Goal: Information Seeking & Learning: Check status

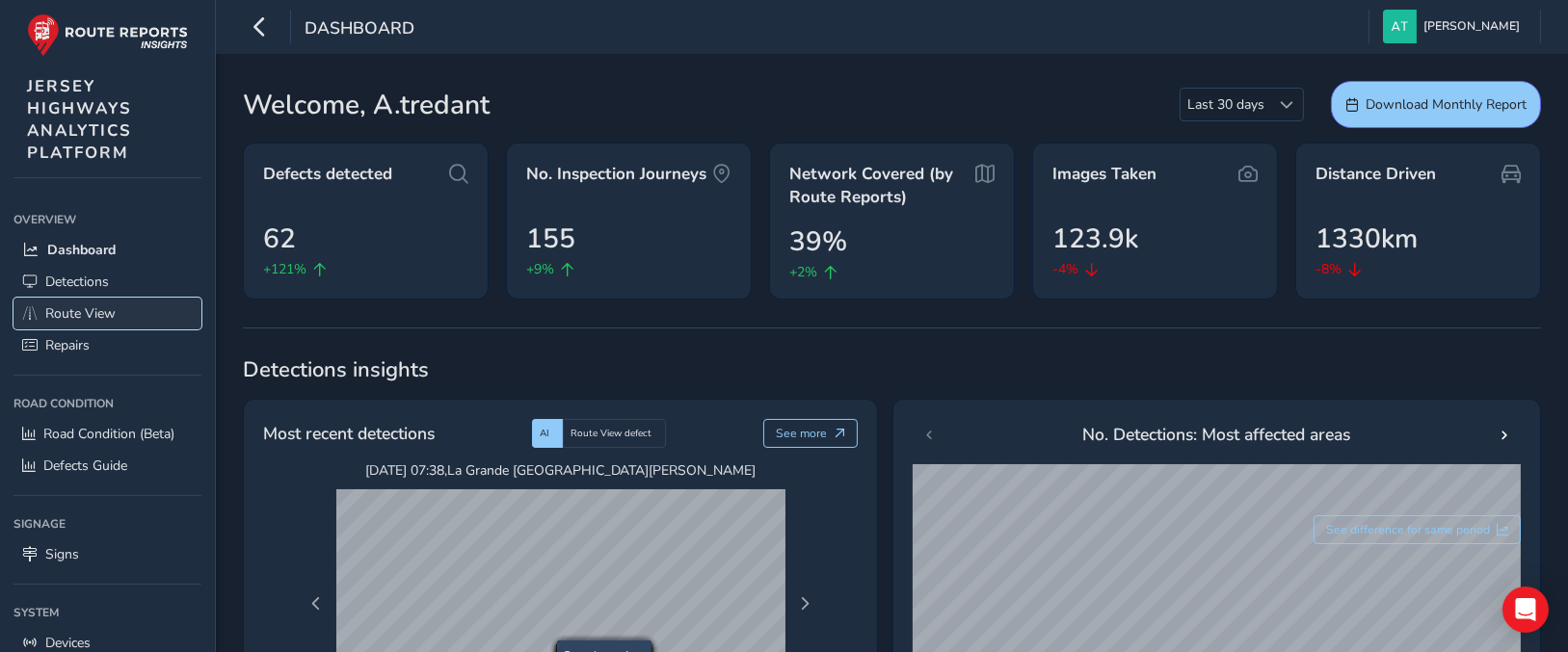
click at [75, 306] on span "Route View" at bounding box center [80, 313] width 70 height 19
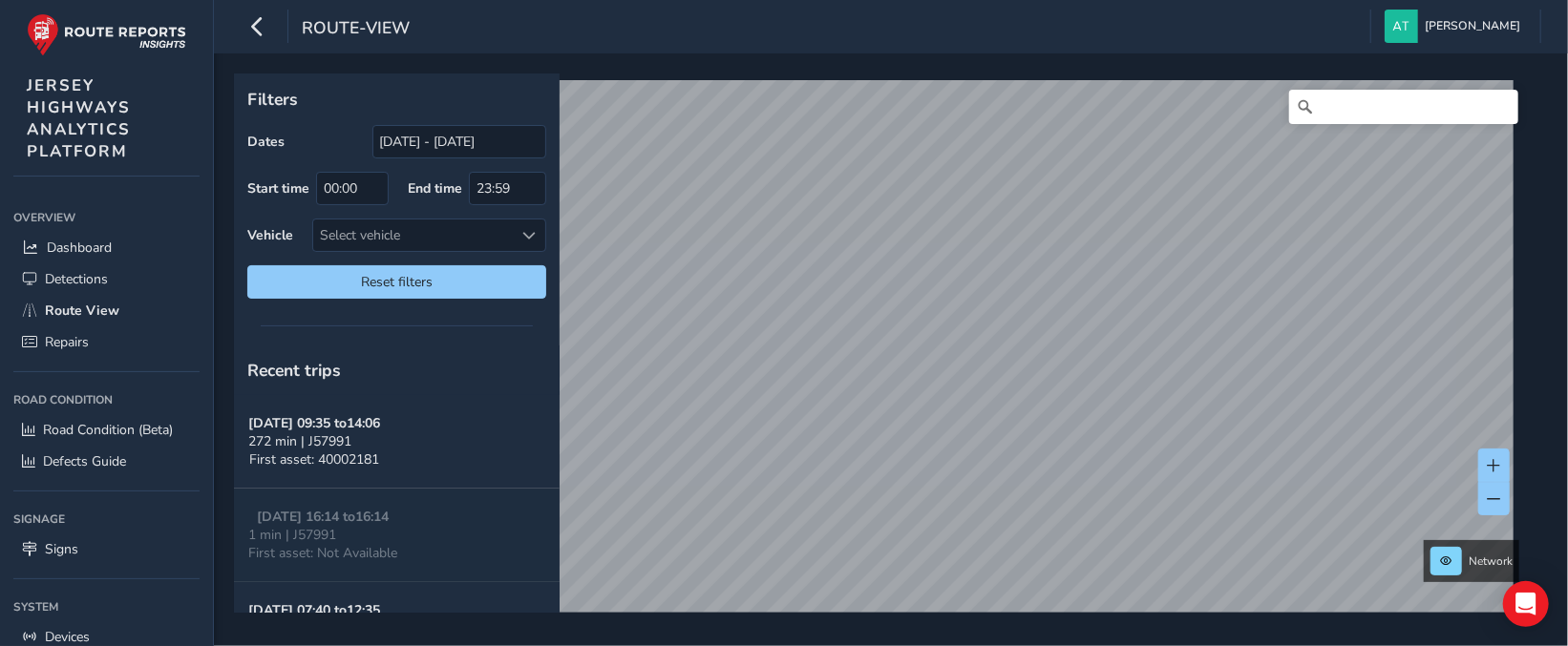
click at [714, 645] on html "route-view [PERSON_NAME] Colour Scheme: Dark Dim Light Logout Filters Dates [DA…" at bounding box center [784, 323] width 1568 height 646
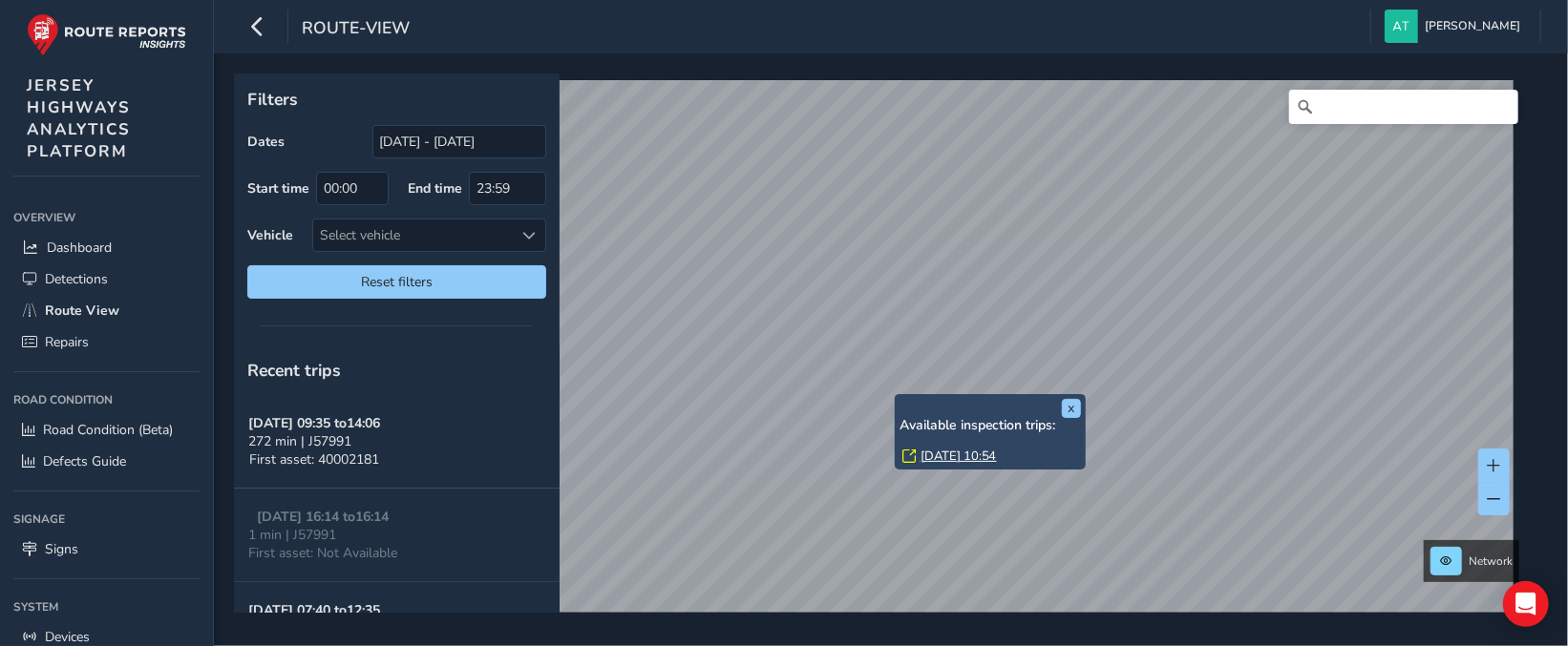
click at [947, 457] on link "[DATE] 10:54" at bounding box center [958, 456] width 77 height 17
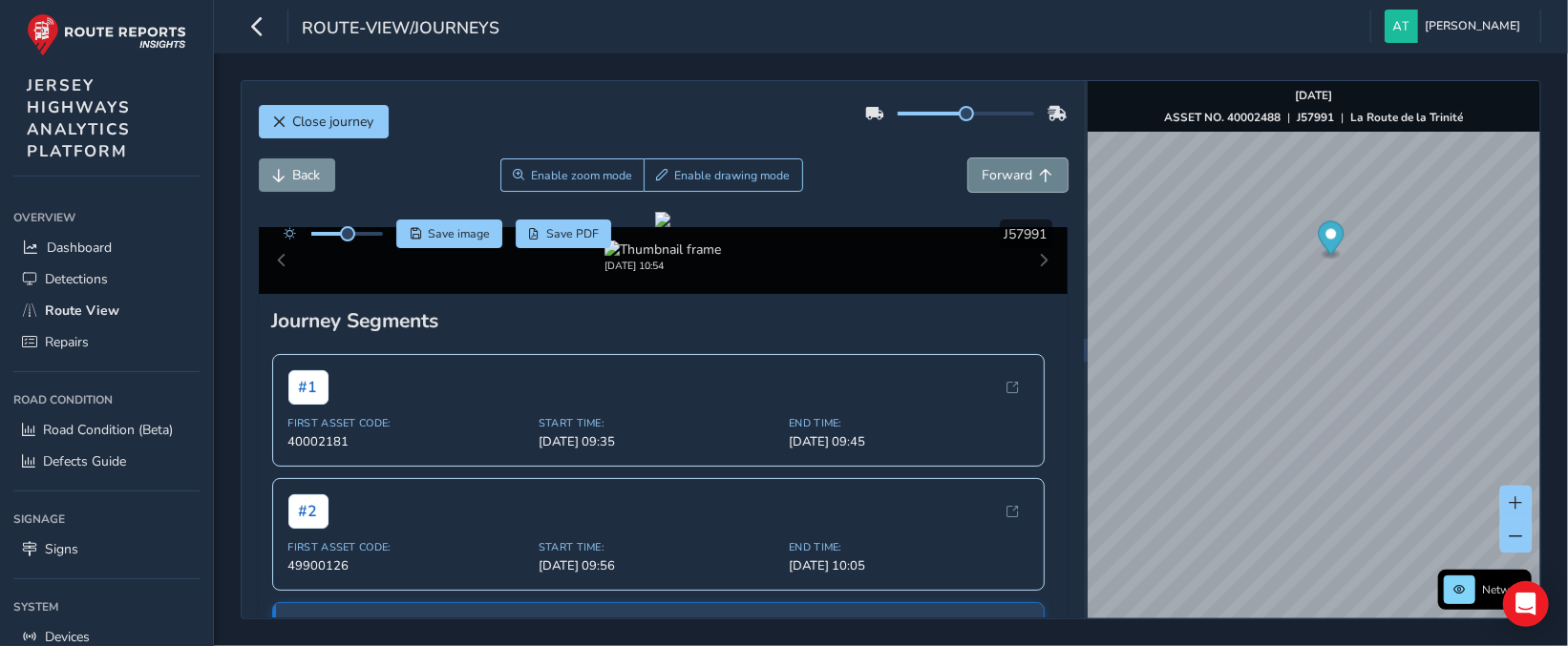
click at [1023, 175] on button "Forward" at bounding box center [1018, 175] width 99 height 33
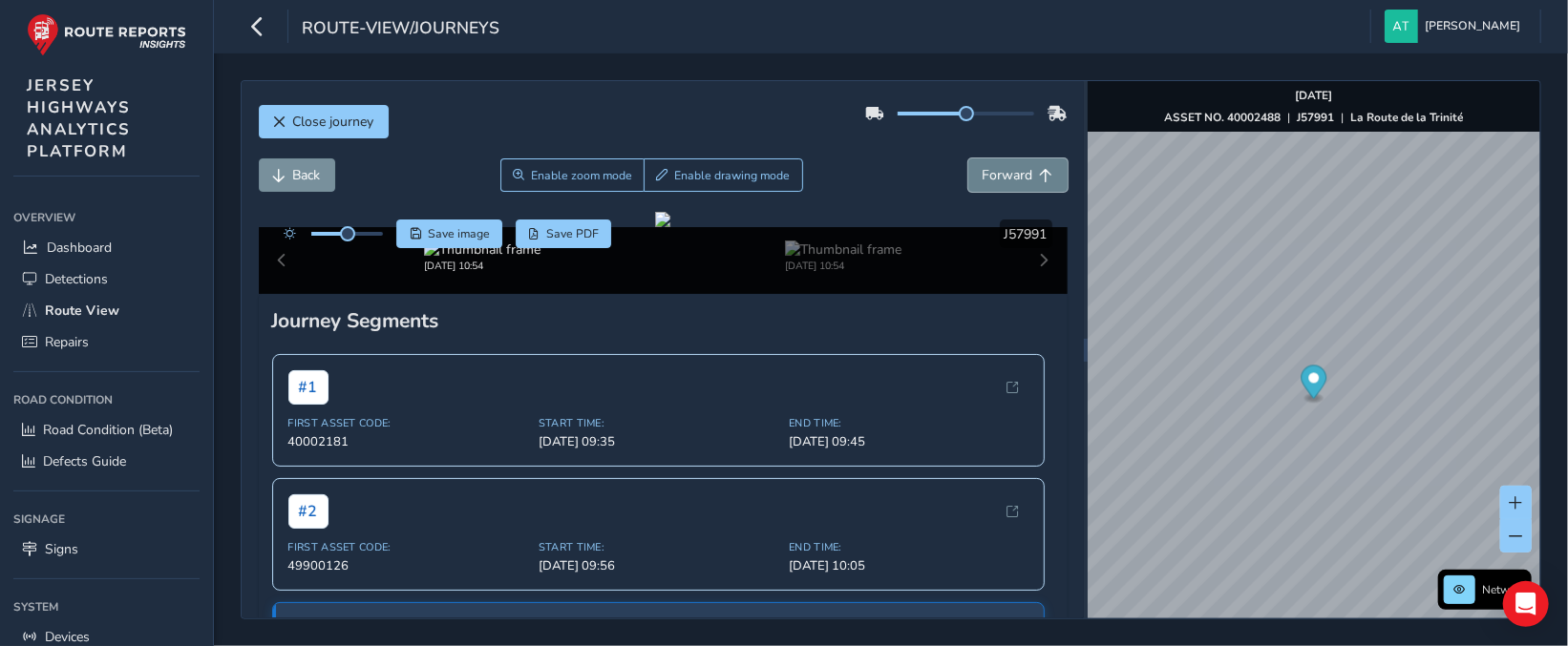
click at [1023, 175] on button "Forward" at bounding box center [1018, 175] width 99 height 33
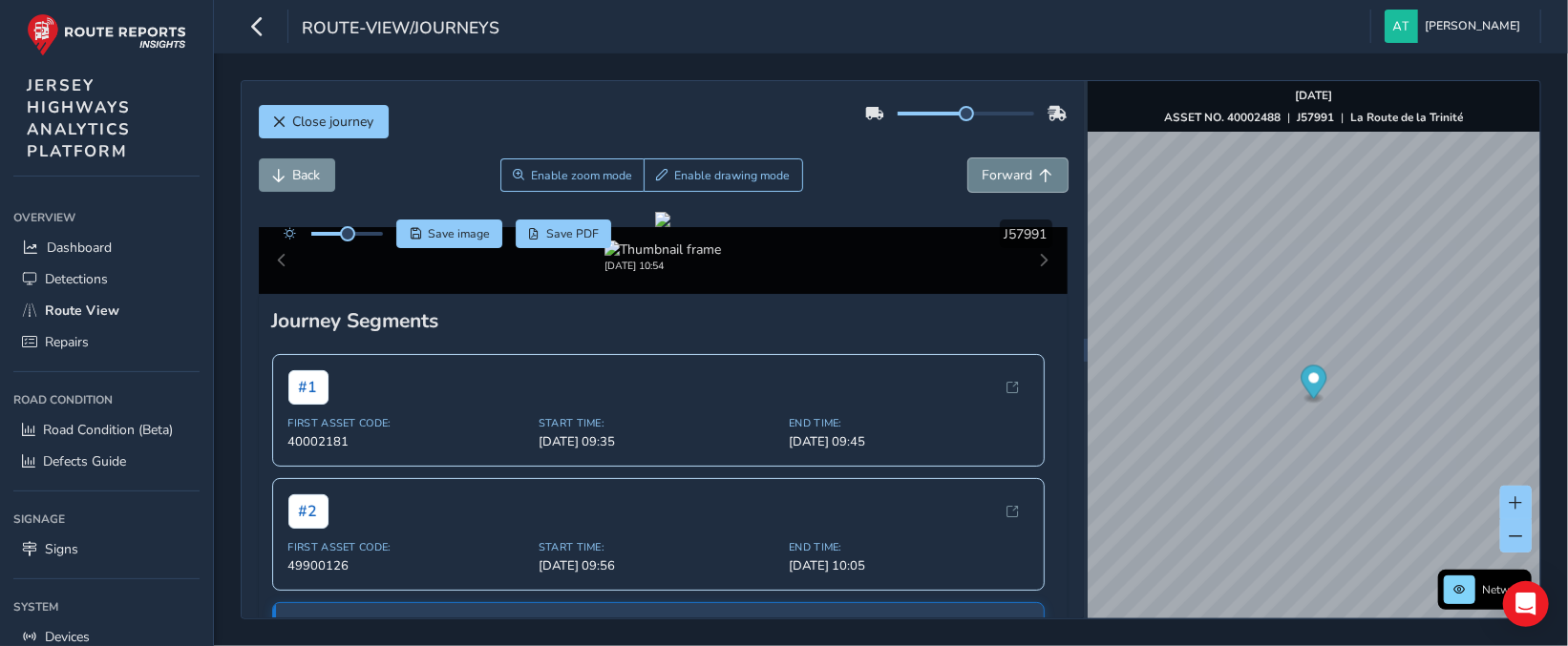
click at [1023, 175] on button "Forward" at bounding box center [1018, 175] width 99 height 33
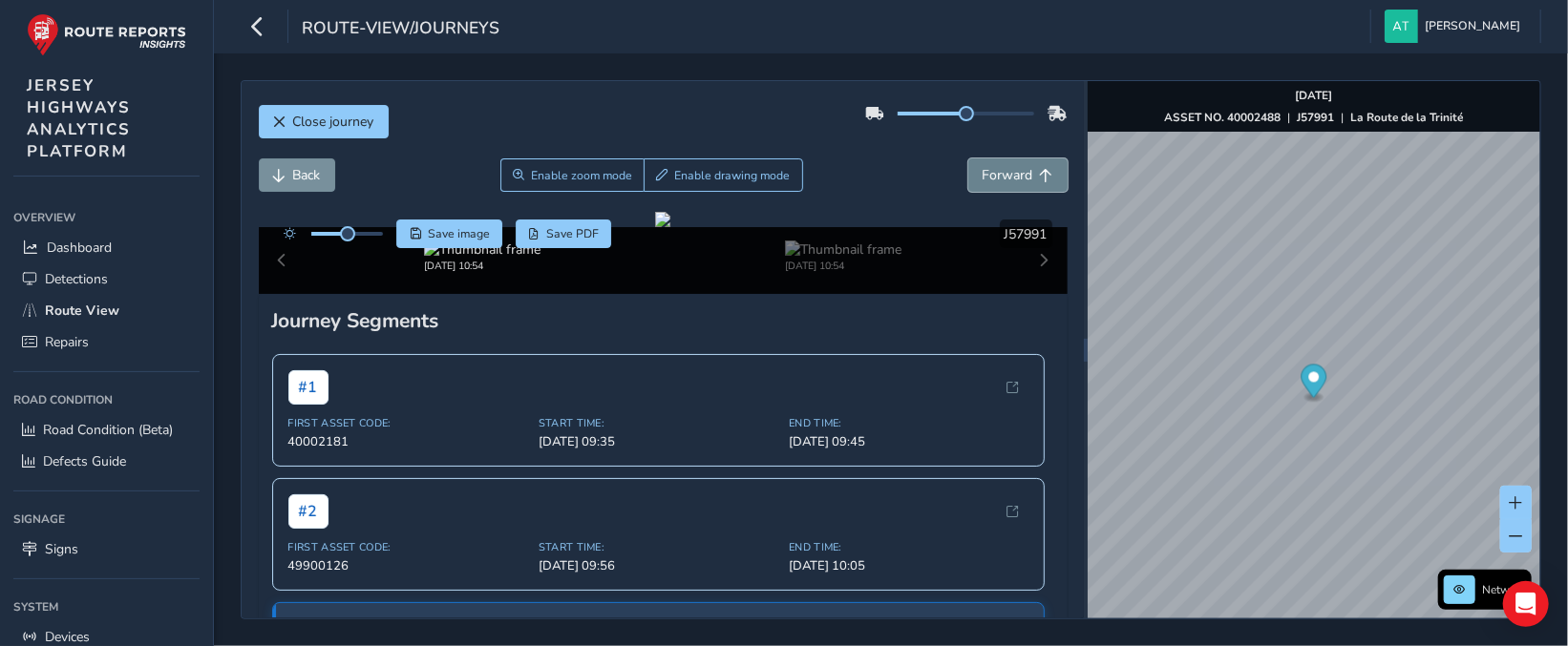
click at [1023, 175] on button "Forward" at bounding box center [1018, 175] width 99 height 33
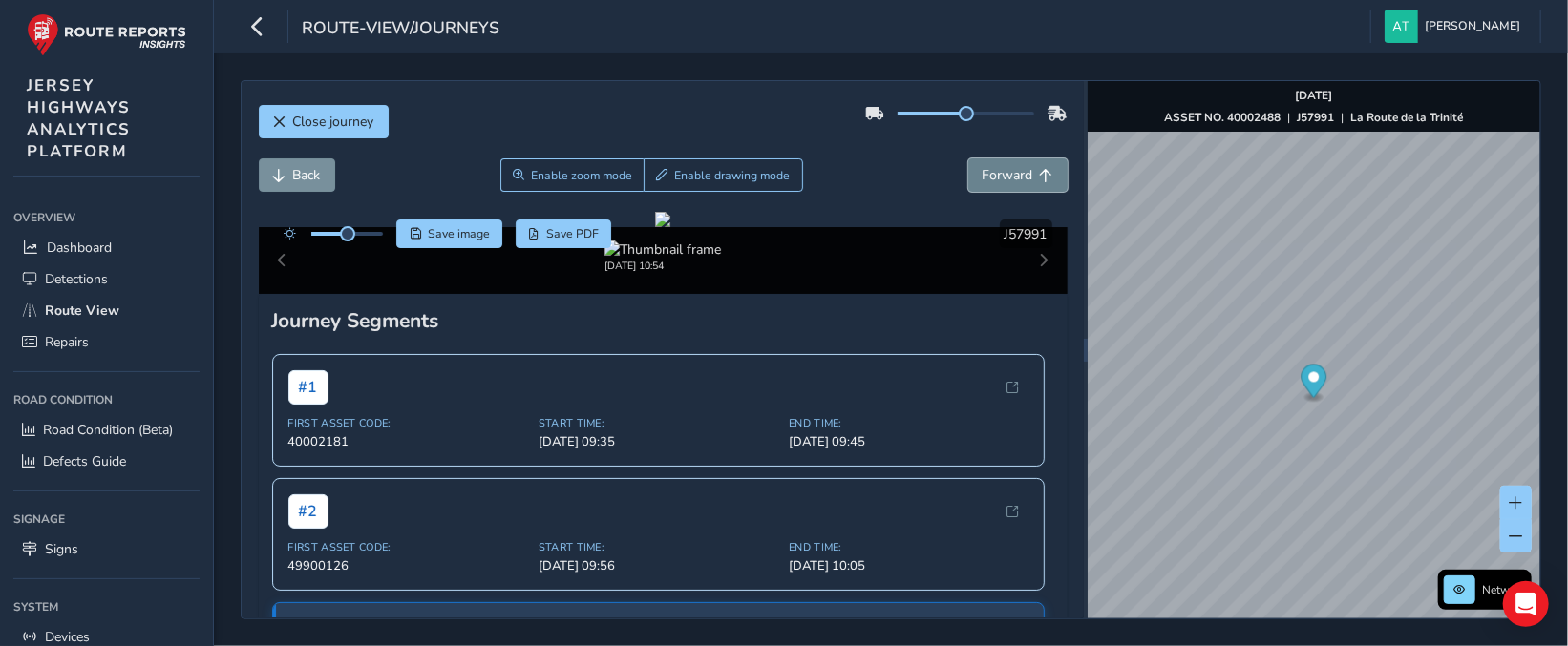
click at [1023, 175] on button "Forward" at bounding box center [1018, 175] width 99 height 33
click at [287, 171] on button "Back" at bounding box center [297, 175] width 77 height 33
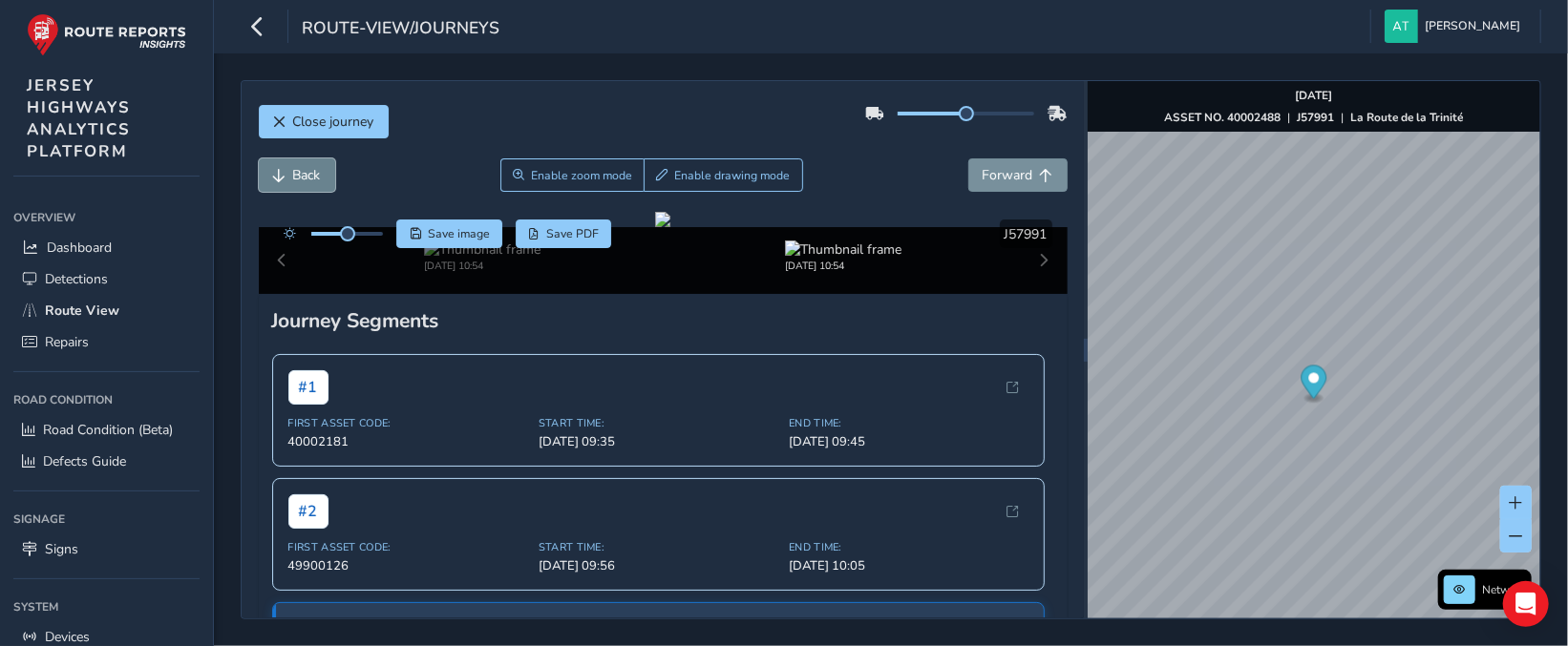
click at [287, 171] on button "Back" at bounding box center [297, 175] width 77 height 33
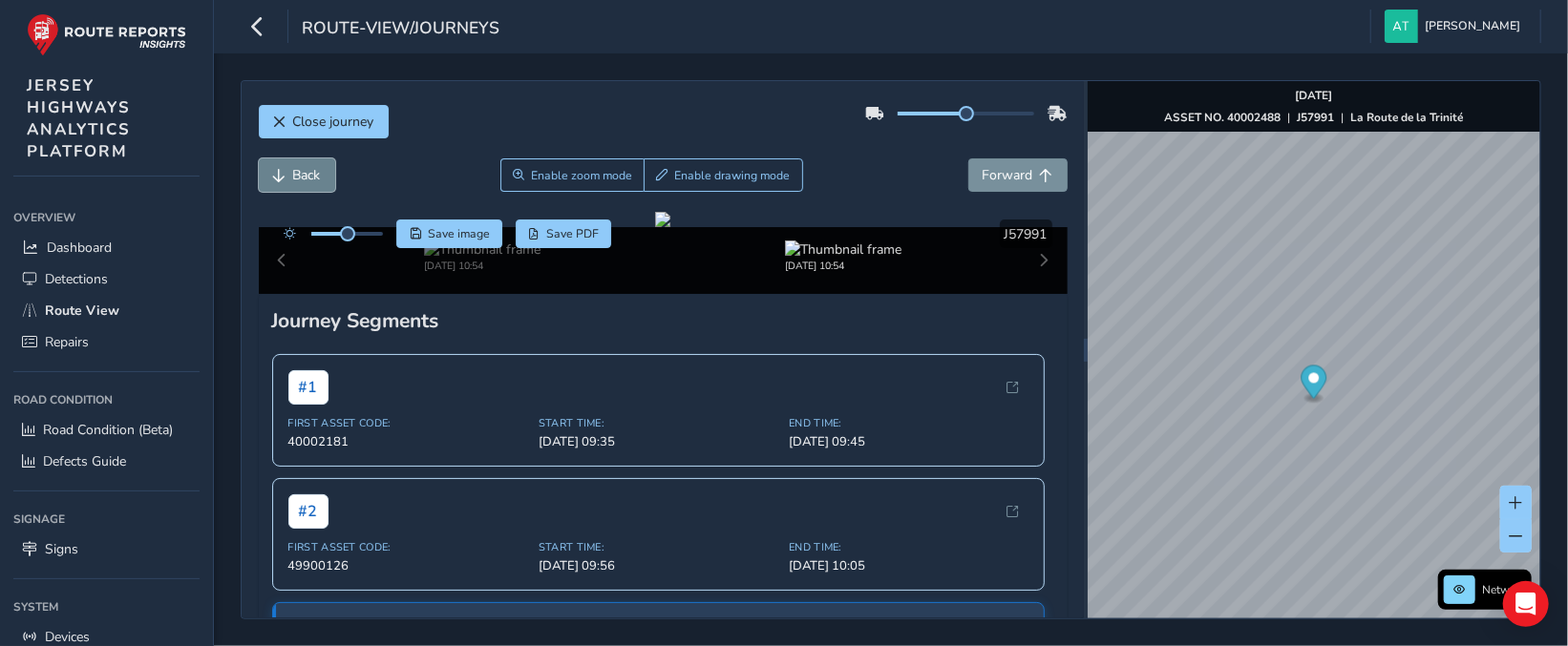
click at [287, 171] on button "Back" at bounding box center [297, 175] width 77 height 33
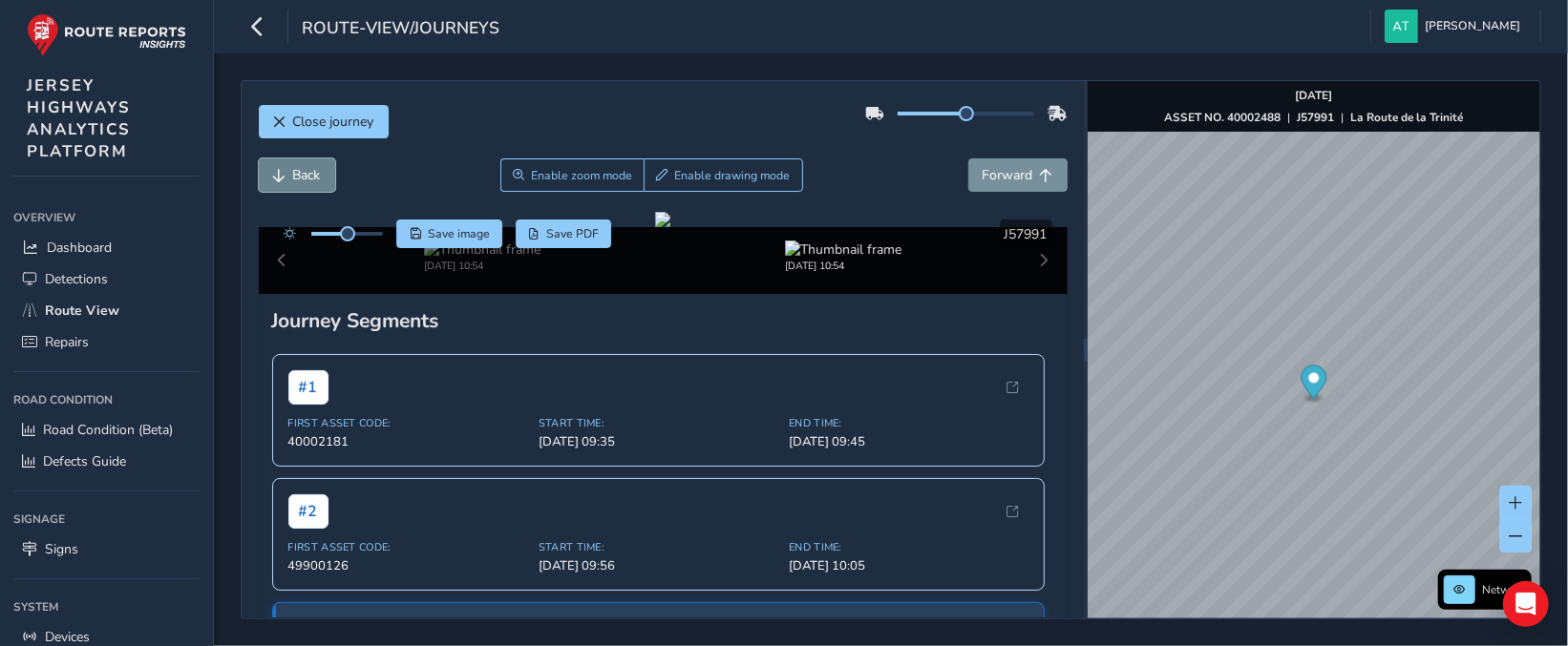
click at [287, 171] on button "Back" at bounding box center [297, 175] width 77 height 33
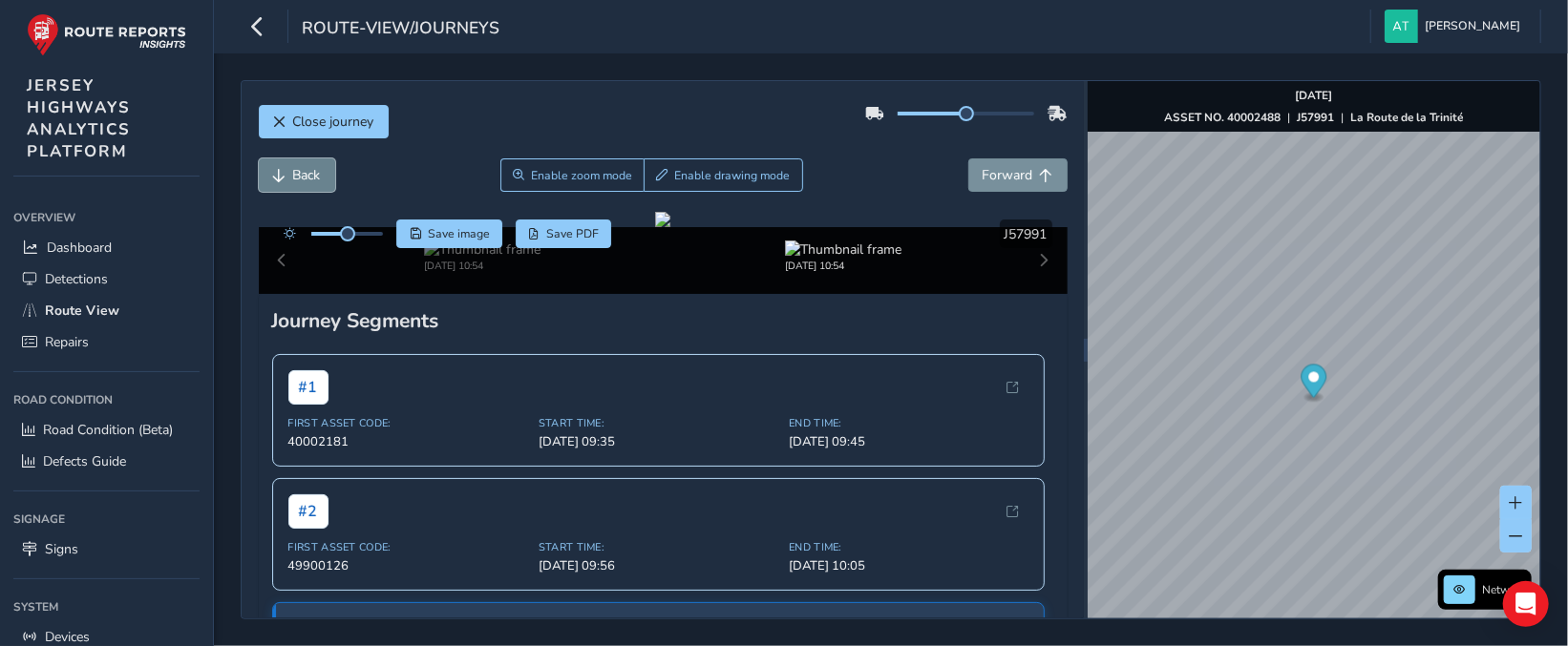
click at [287, 171] on button "Back" at bounding box center [297, 175] width 77 height 33
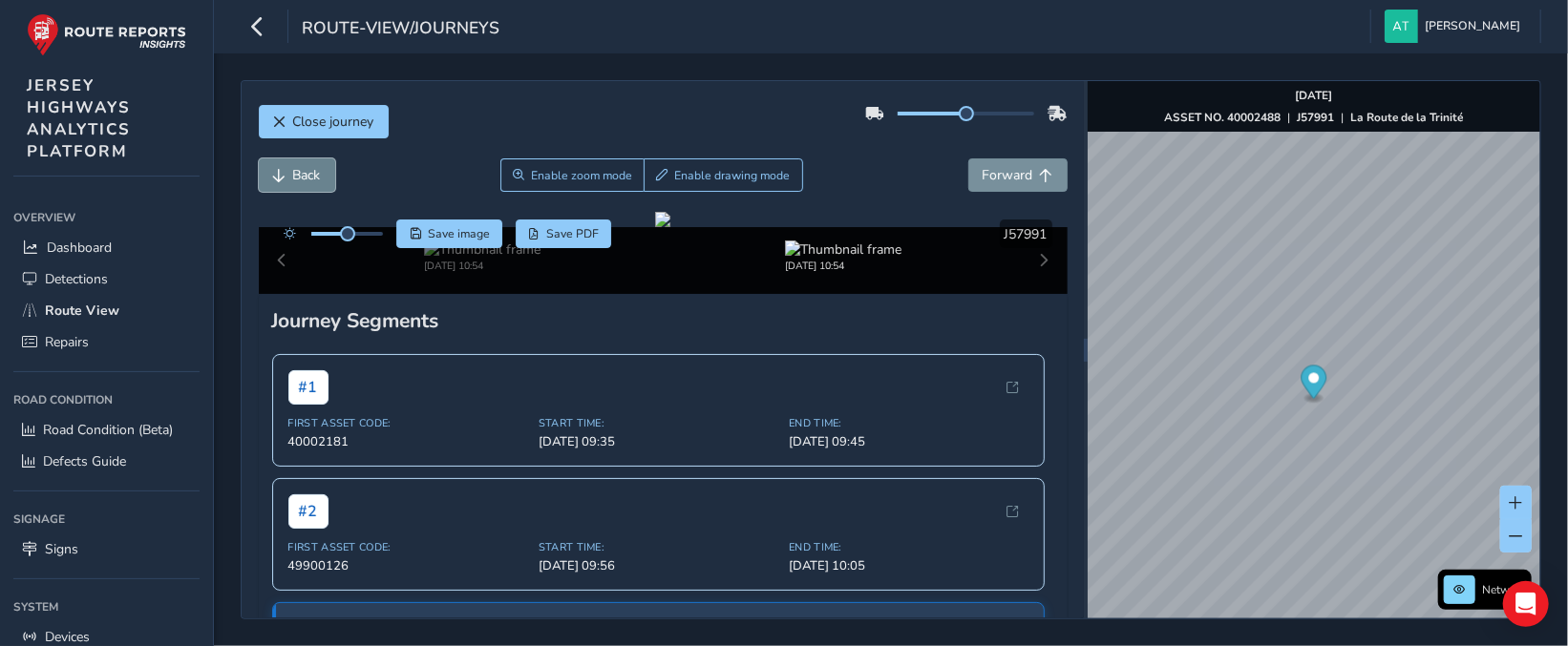
click at [287, 171] on button "Back" at bounding box center [297, 175] width 77 height 33
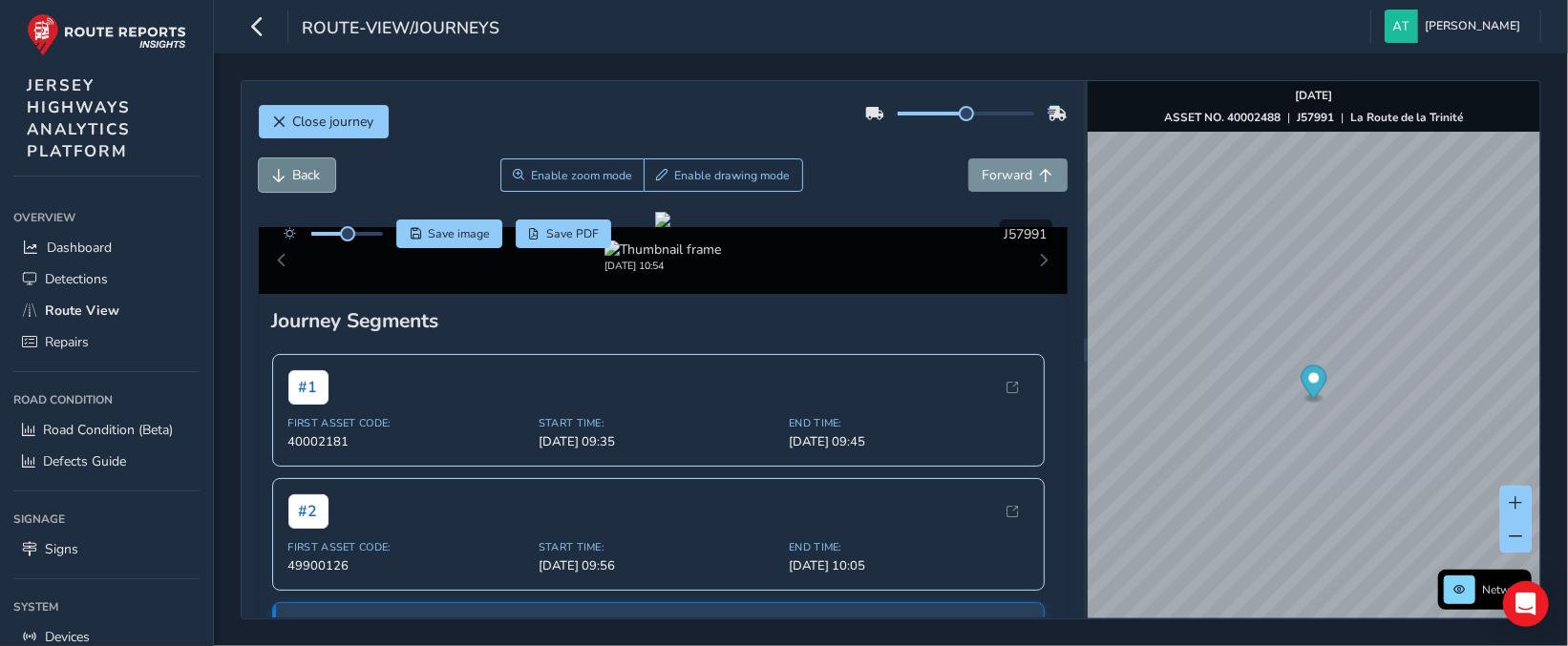
click at [287, 171] on button "Back" at bounding box center [297, 175] width 77 height 33
click at [1014, 173] on span "Forward" at bounding box center [1008, 174] width 50 height 18
click at [543, 171] on span "Enable zoom mode" at bounding box center [580, 175] width 101 height 15
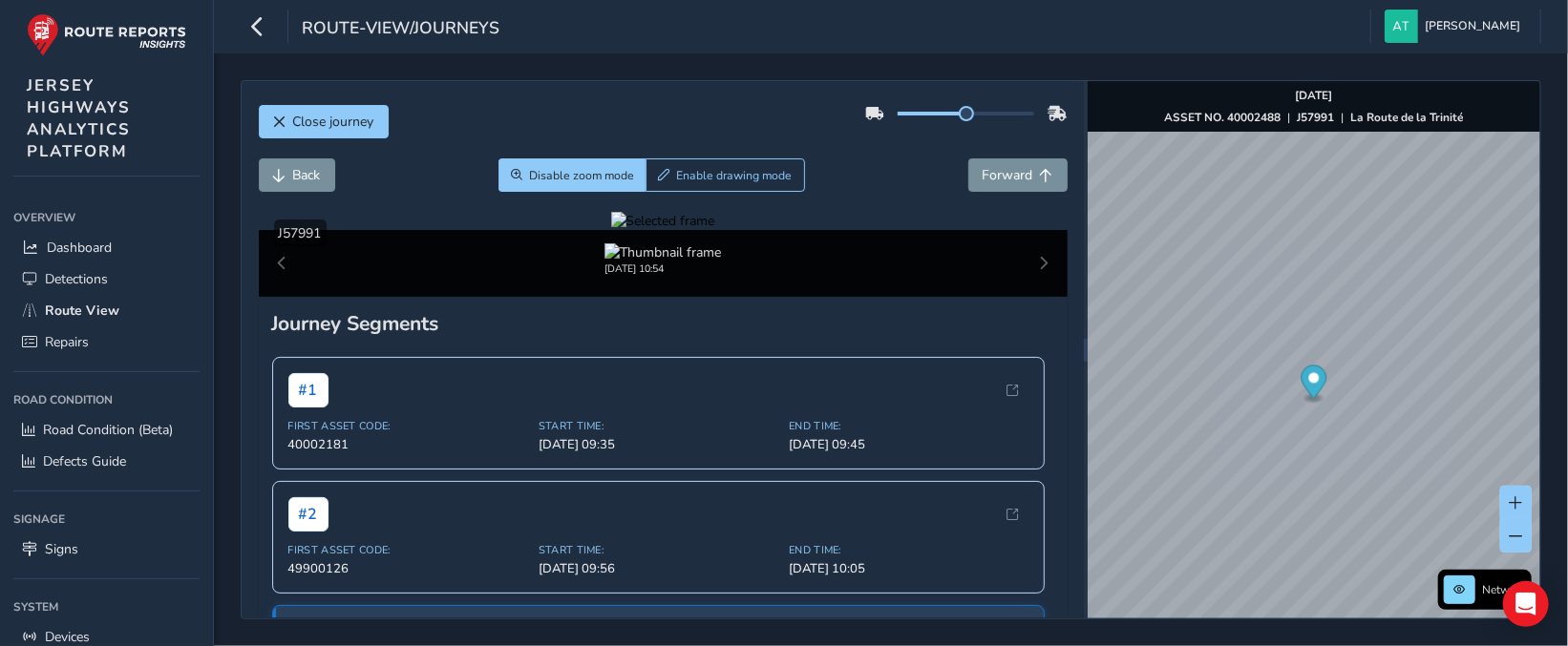
drag, startPoint x: 867, startPoint y: 470, endPoint x: 797, endPoint y: 469, distance: 70.0
click at [715, 230] on div at bounding box center [662, 221] width 104 height 18
click at [299, 170] on span "Back" at bounding box center [306, 174] width 28 height 18
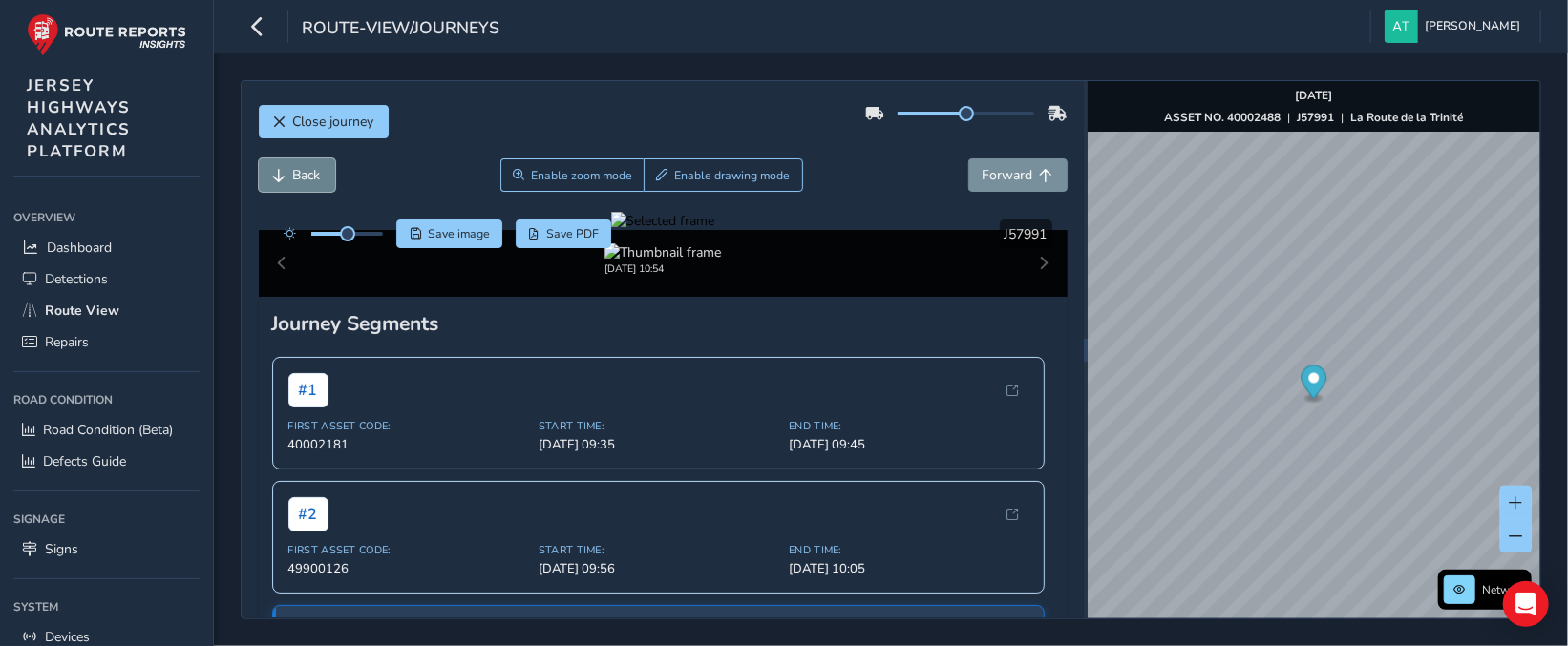
click at [299, 170] on span "Back" at bounding box center [306, 174] width 28 height 18
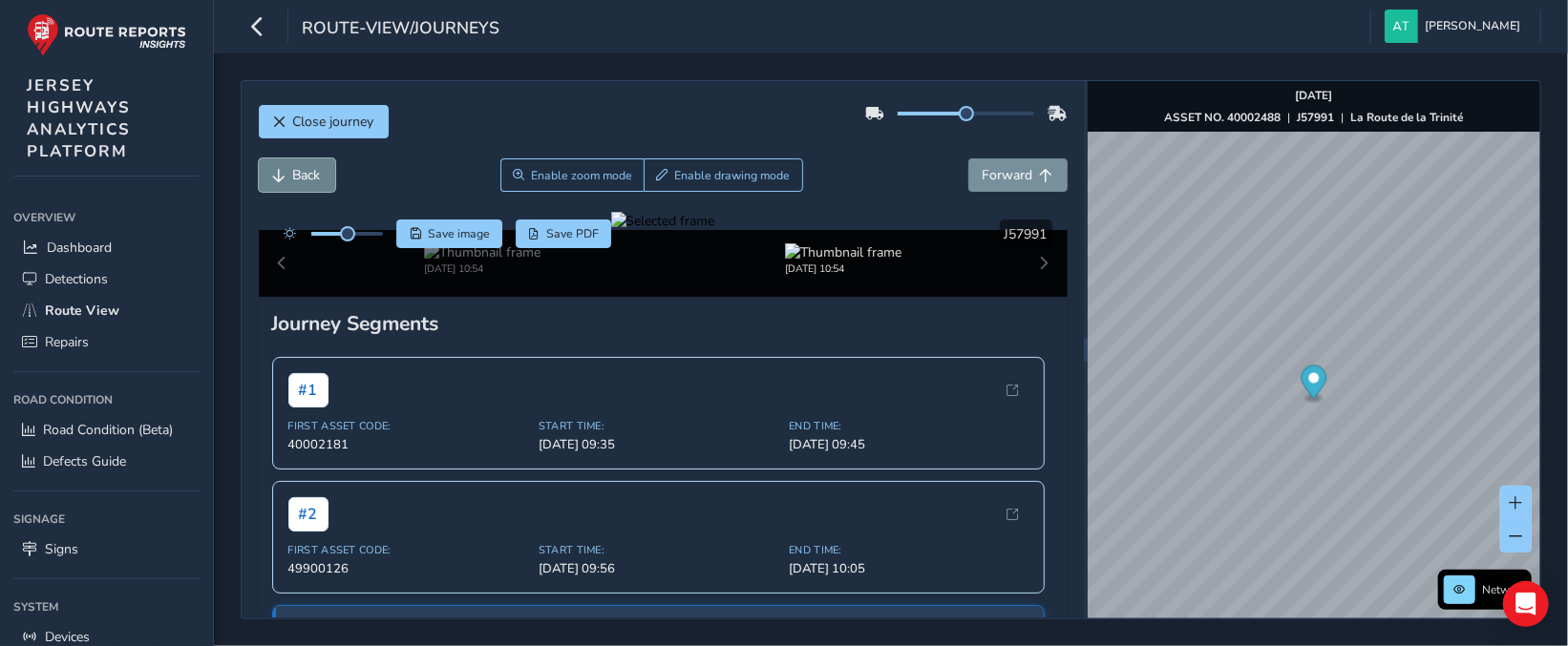
click at [299, 170] on span "Back" at bounding box center [306, 174] width 28 height 18
click at [1023, 171] on button "Forward" at bounding box center [1018, 175] width 99 height 33
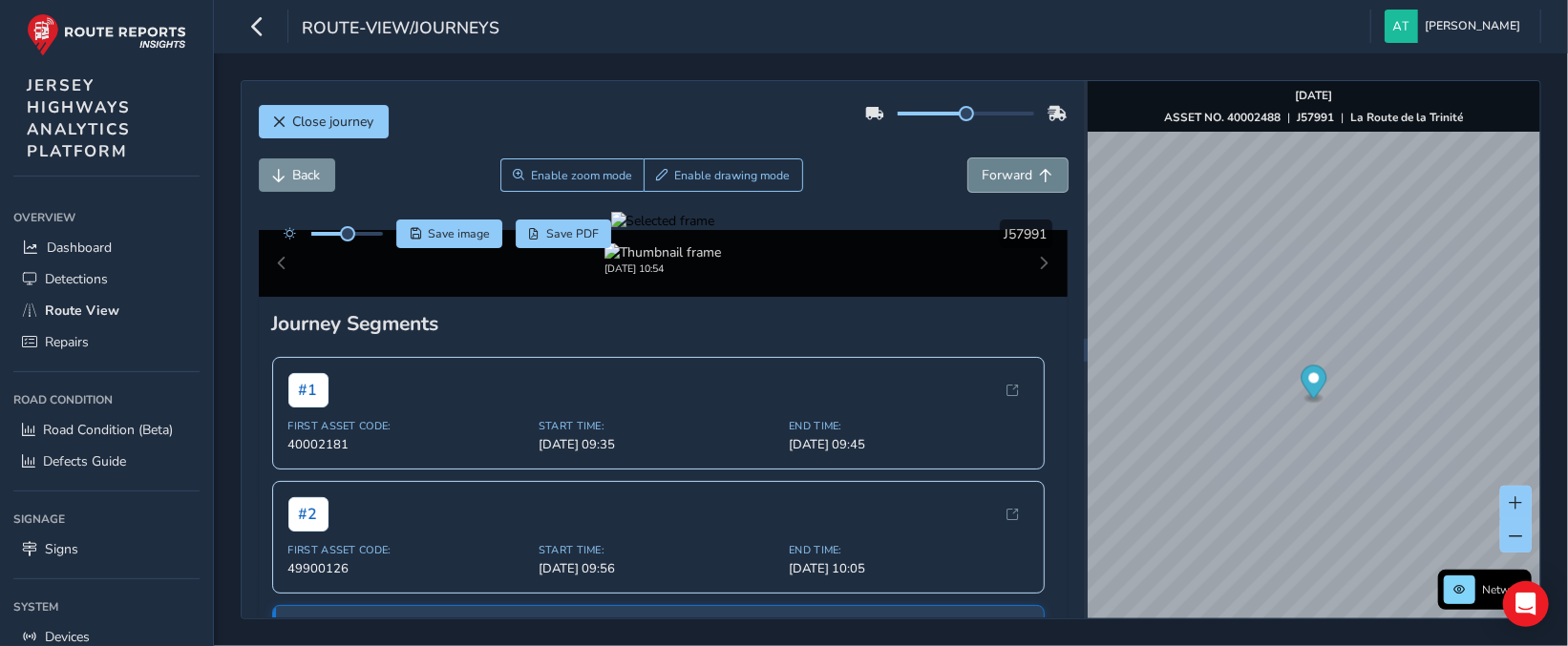
click at [1023, 171] on button "Forward" at bounding box center [1018, 175] width 99 height 33
click at [1022, 172] on button "Forward" at bounding box center [1018, 175] width 99 height 33
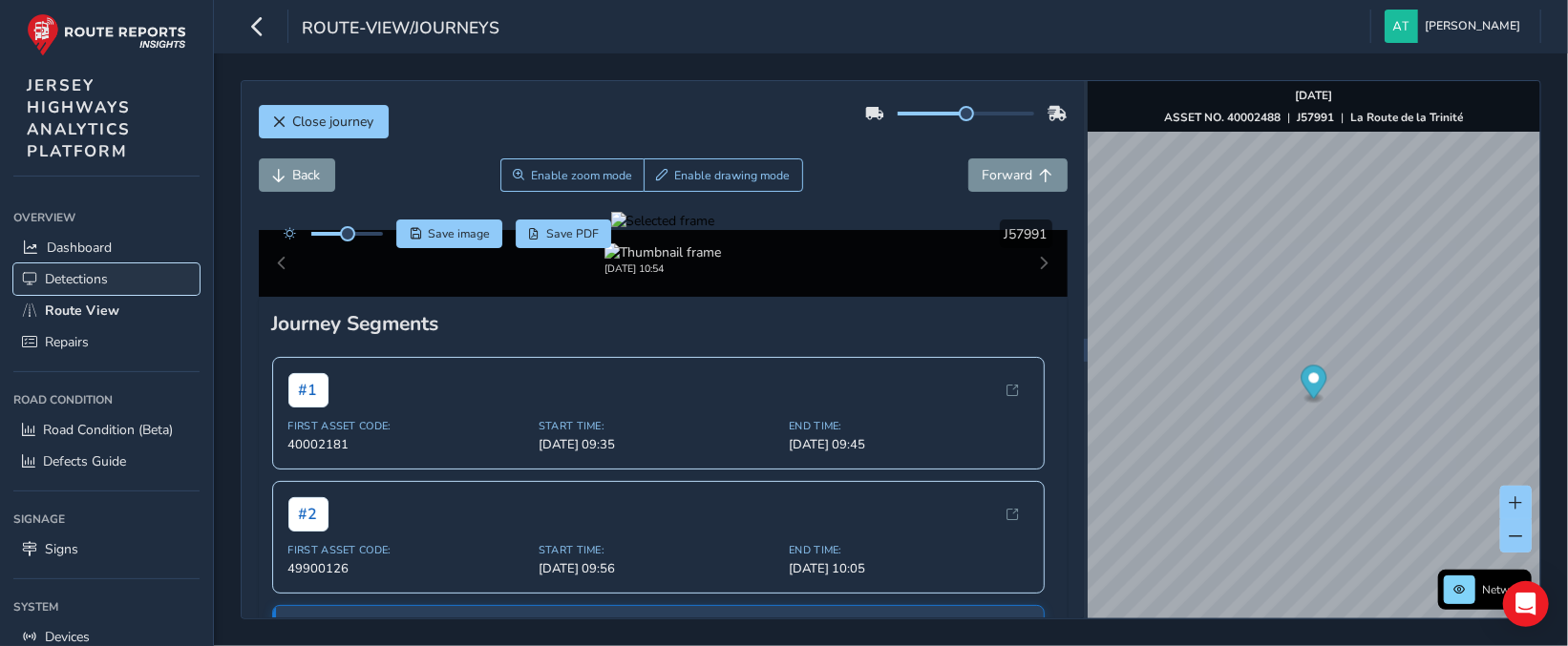
click at [94, 275] on span "Detections" at bounding box center [76, 279] width 63 height 18
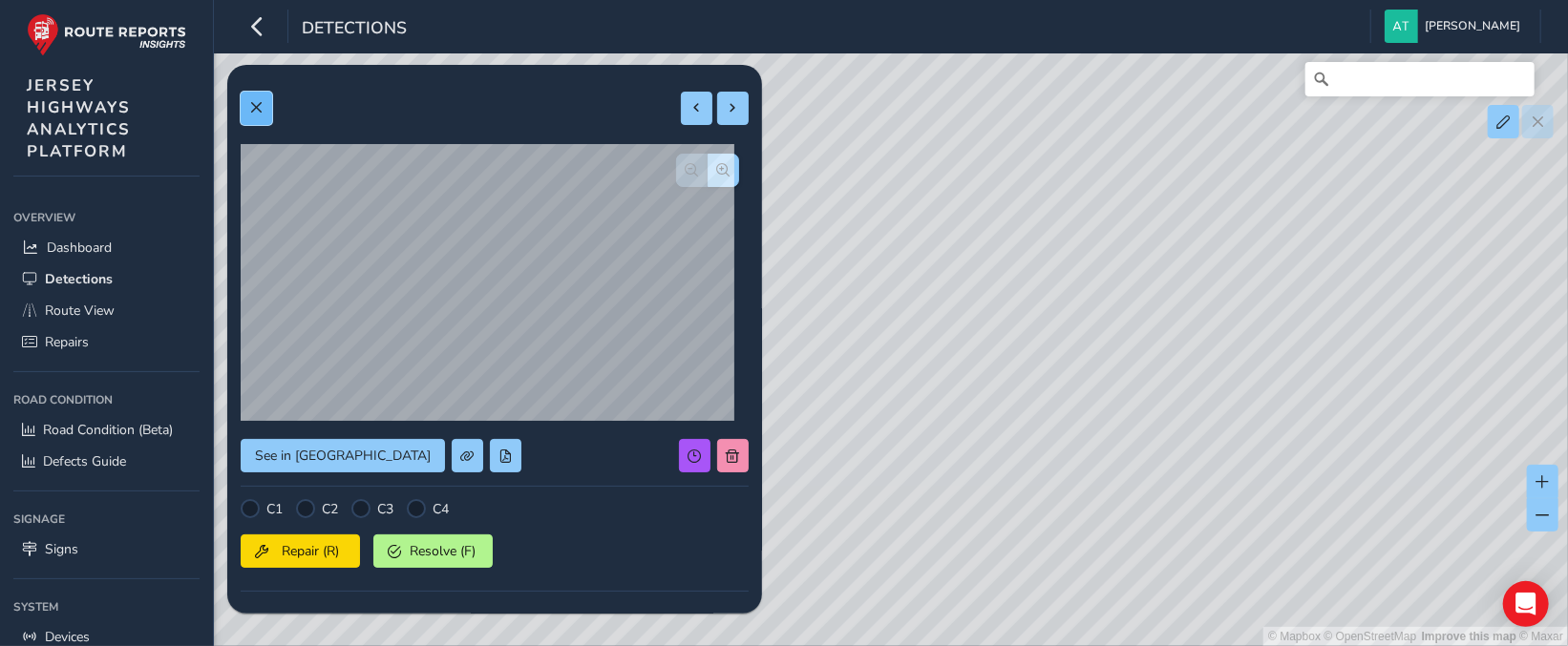
click at [261, 108] on span at bounding box center [256, 108] width 14 height 14
click at [256, 107] on span at bounding box center [256, 108] width 14 height 14
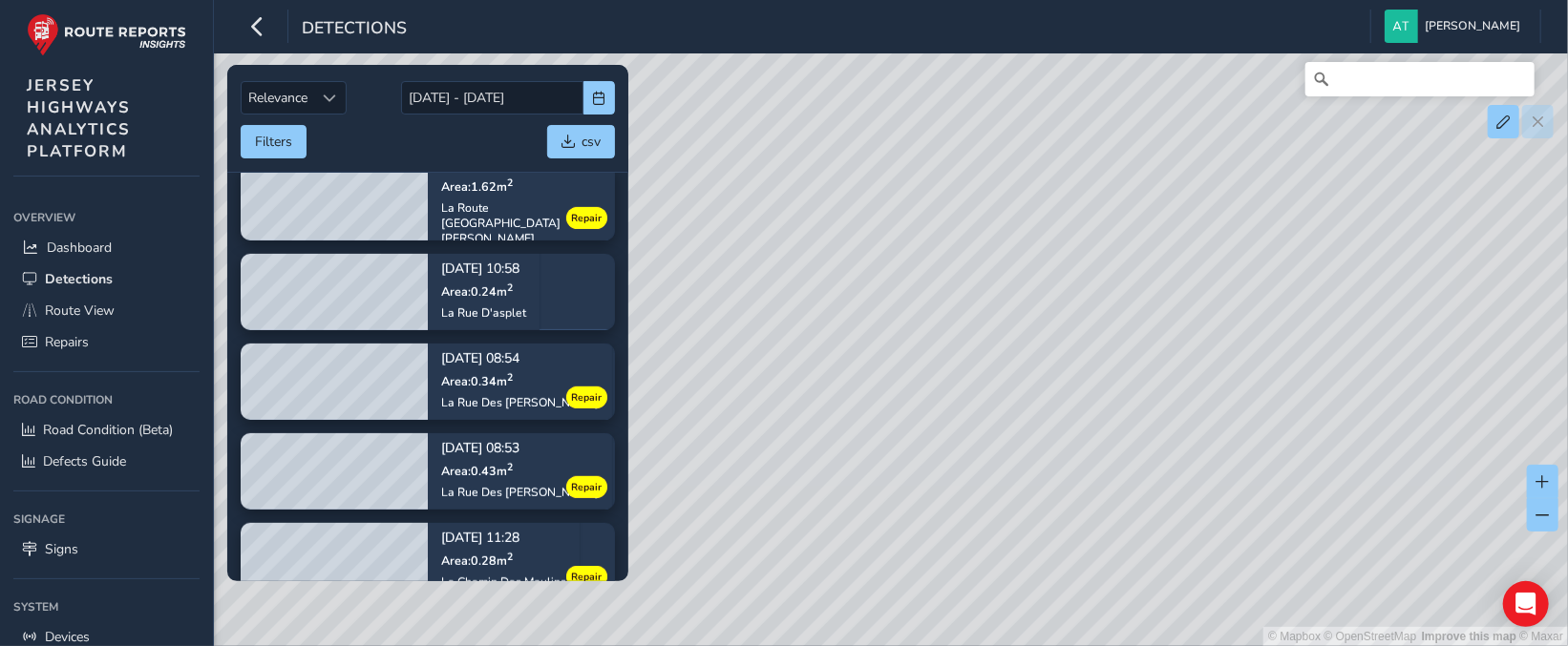
scroll to position [572, 0]
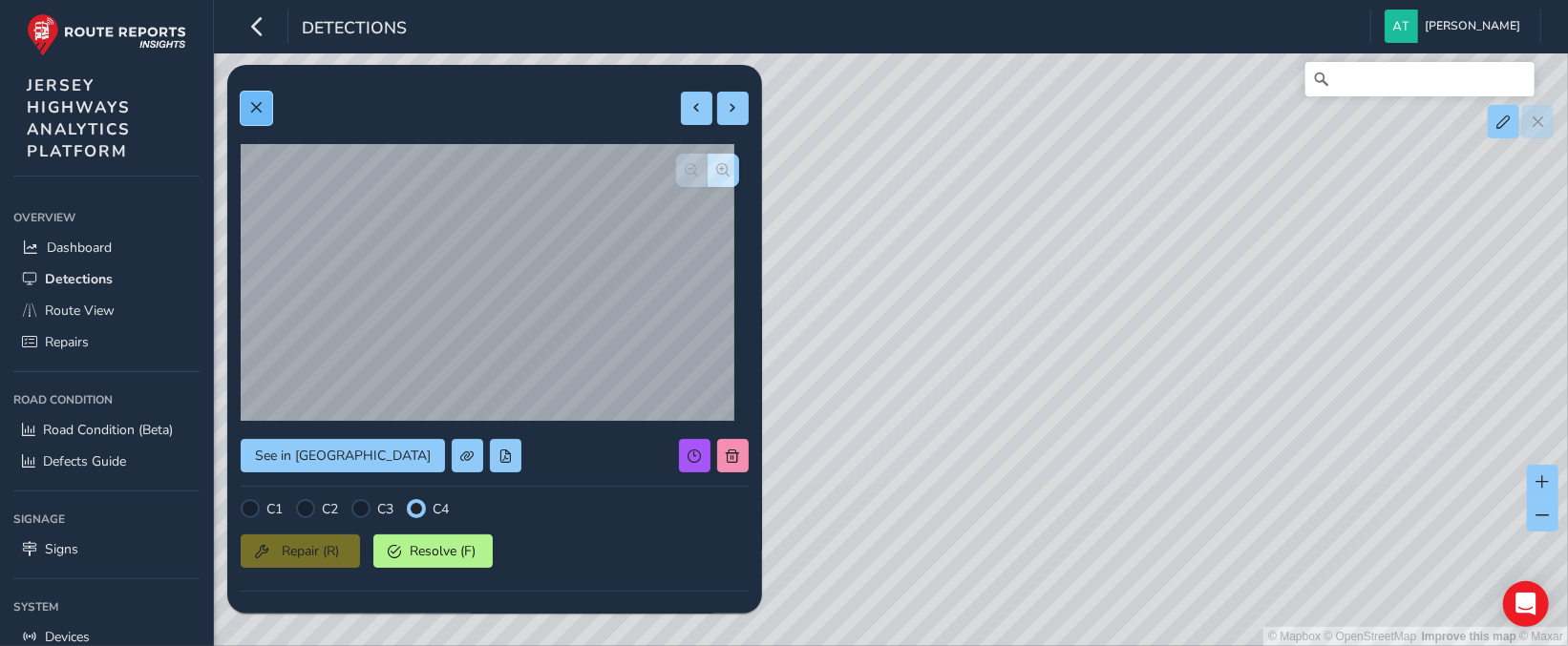
click at [259, 108] on span at bounding box center [256, 108] width 14 height 14
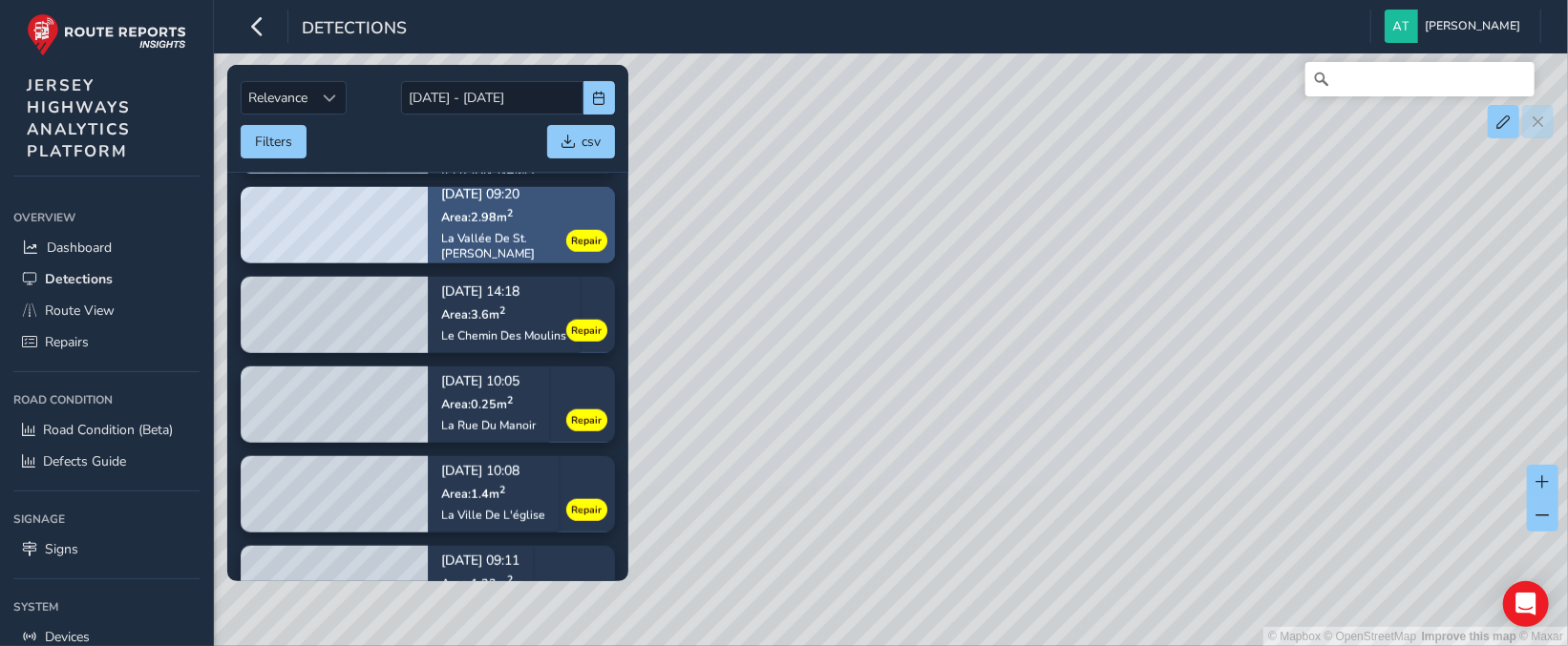
scroll to position [1034, 0]
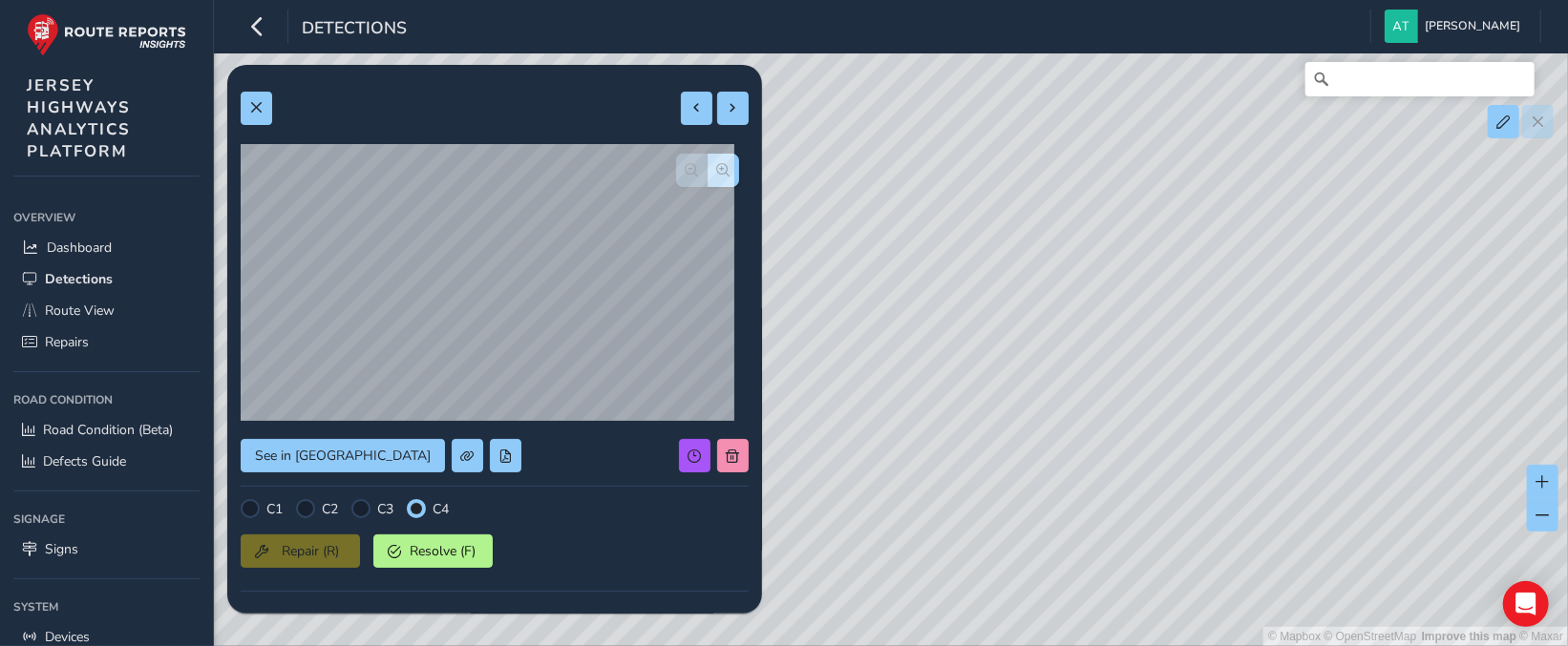
drag, startPoint x: 876, startPoint y: 421, endPoint x: 1135, endPoint y: 471, distance: 263.8
click at [1135, 471] on div "© Mapbox © OpenStreetMap Improve this map © Maxar" at bounding box center [784, 323] width 1568 height 646
drag, startPoint x: 925, startPoint y: 418, endPoint x: 1123, endPoint y: 389, distance: 200.1
click at [1123, 389] on div "© Mapbox © OpenStreetMap Improve this map © Maxar" at bounding box center [784, 323] width 1568 height 646
click at [68, 278] on span "Detections" at bounding box center [78, 279] width 68 height 18
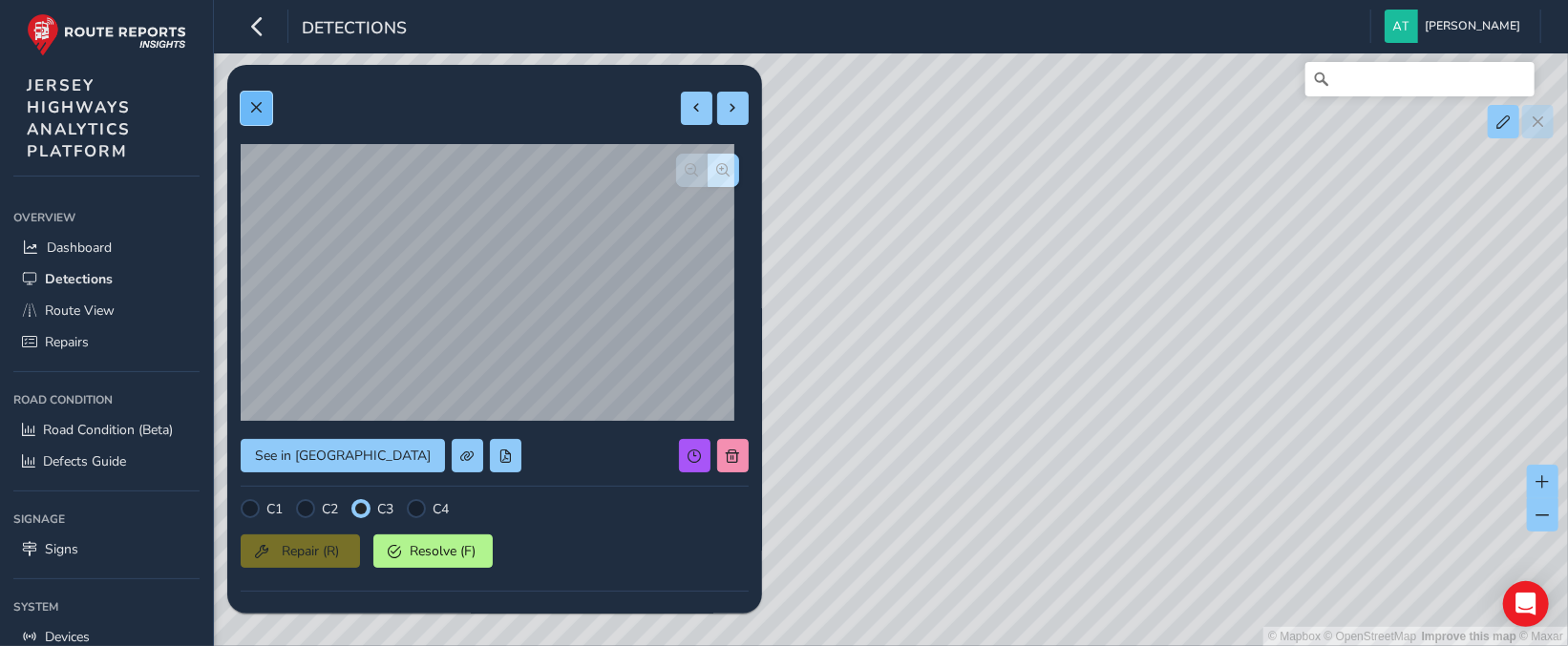
click at [256, 104] on span at bounding box center [256, 108] width 14 height 14
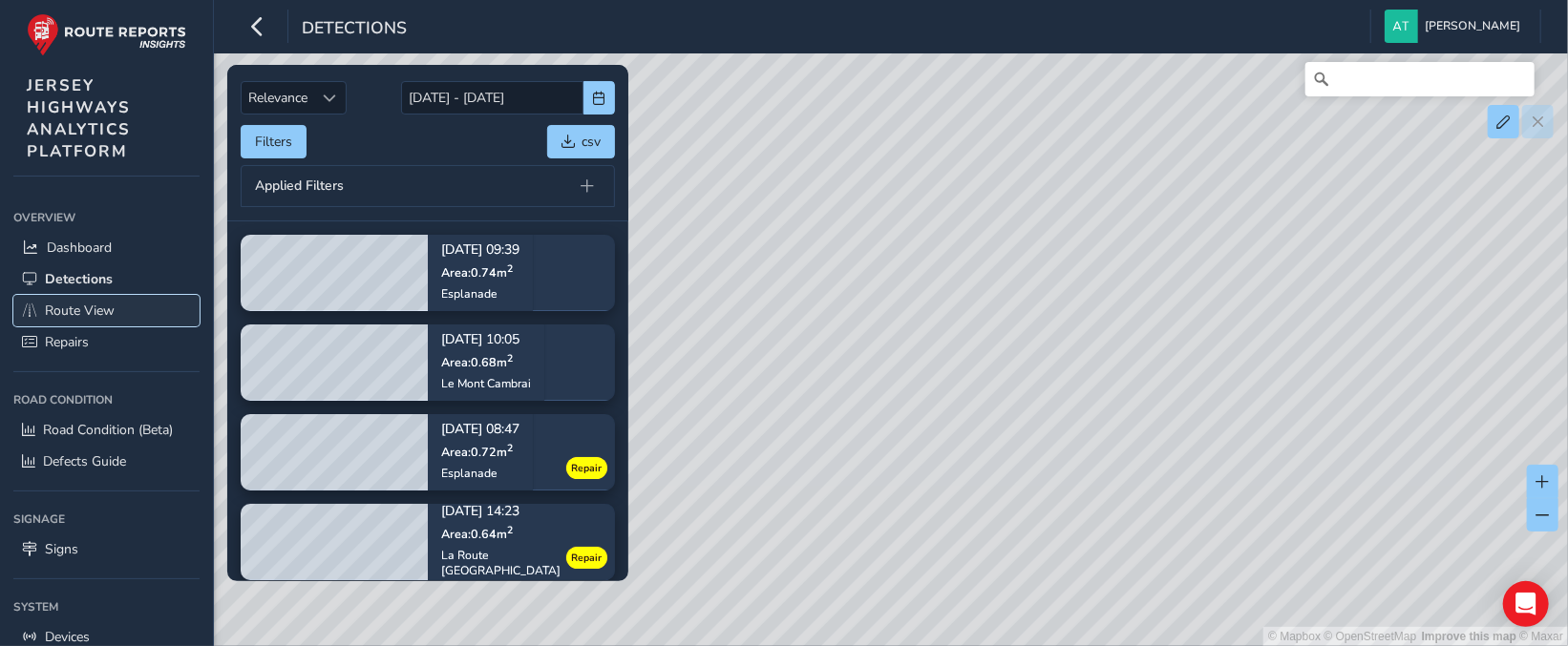
click at [66, 306] on span "Route View" at bounding box center [79, 310] width 70 height 18
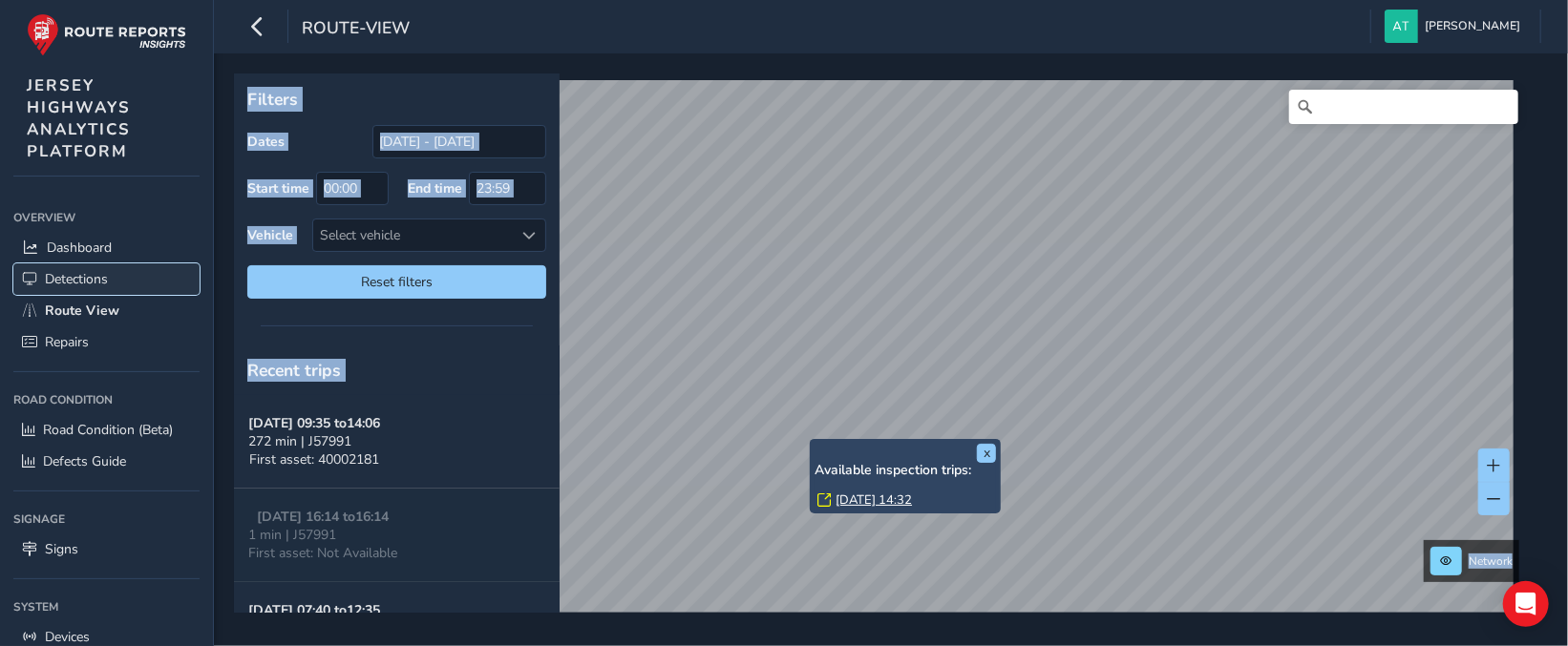
click at [77, 283] on span "Detections" at bounding box center [76, 279] width 63 height 18
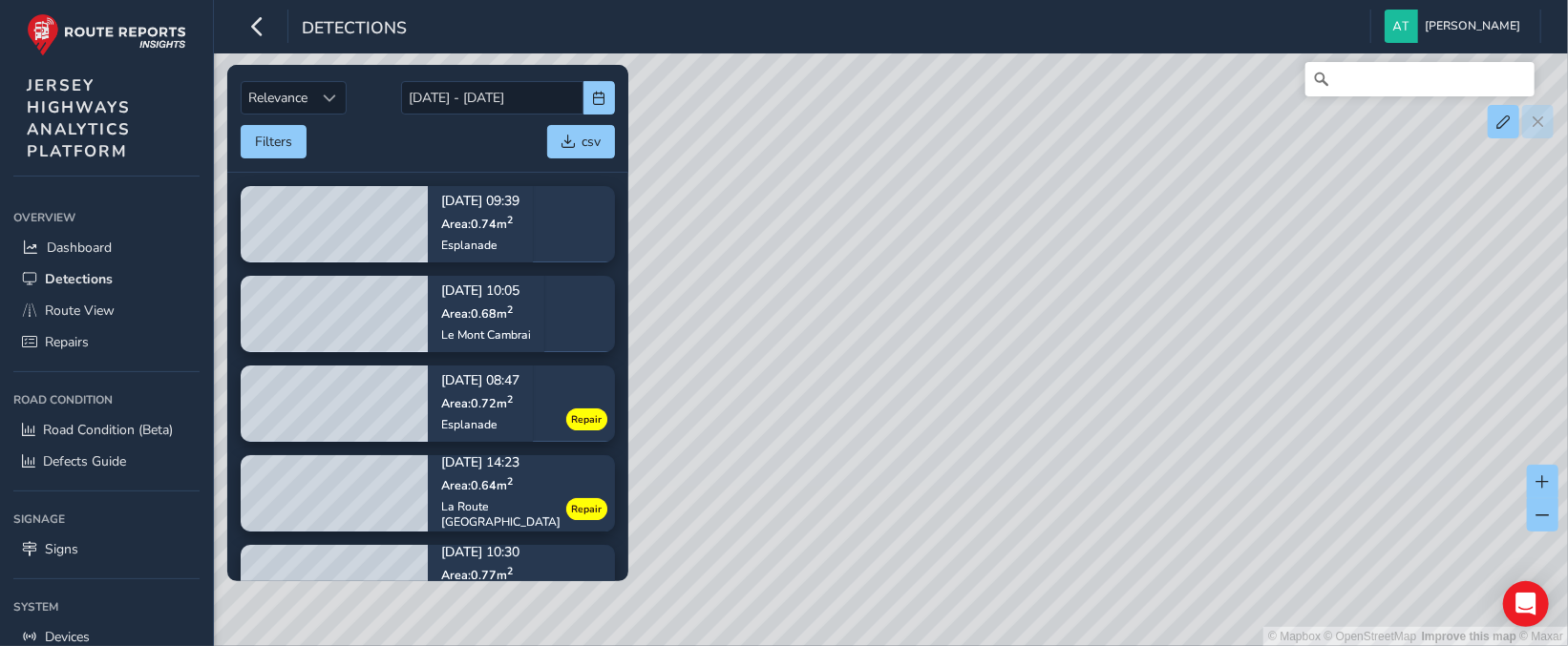
drag, startPoint x: 1378, startPoint y: 272, endPoint x: 1087, endPoint y: 289, distance: 291.5
click at [1087, 289] on div "© Mapbox © OpenStreetMap Improve this map © Maxar" at bounding box center [784, 323] width 1568 height 646
